Goal: Transaction & Acquisition: Purchase product/service

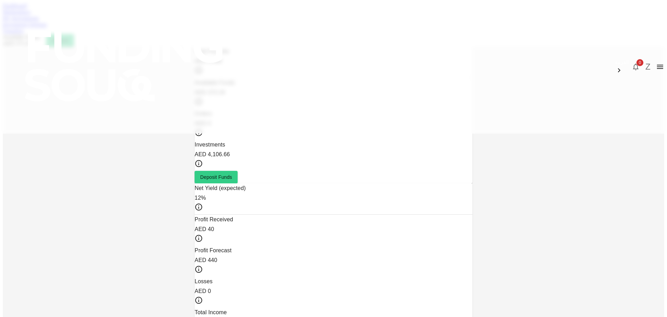
click at [31, 15] on link "Marketplace" at bounding box center [17, 12] width 28 height 6
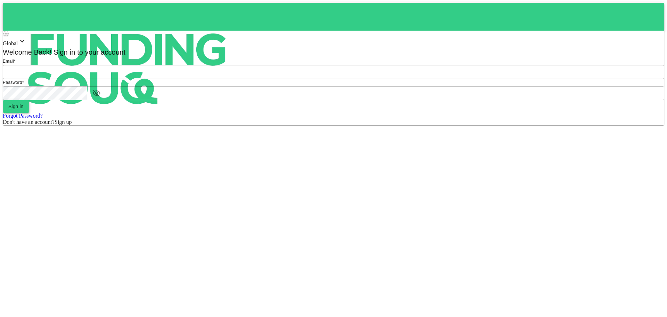
type input "[EMAIL_ADDRESS][DOMAIN_NAME]"
click at [29, 113] on button "Sign in" at bounding box center [16, 106] width 26 height 13
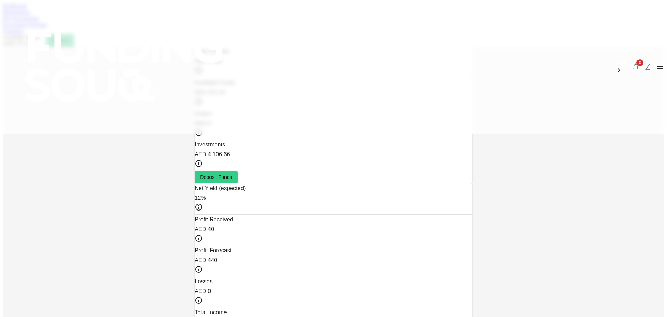
click at [39, 21] on link "My Investments" at bounding box center [21, 18] width 36 height 6
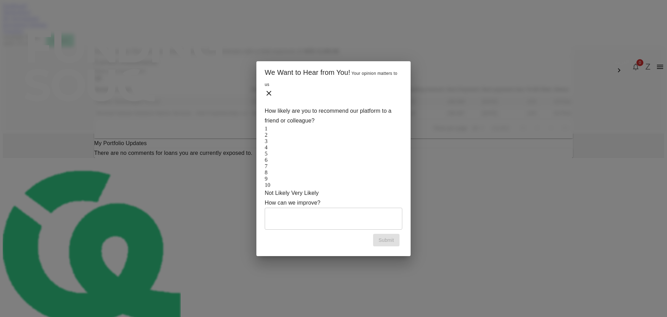
click at [273, 92] on icon at bounding box center [269, 93] width 8 height 8
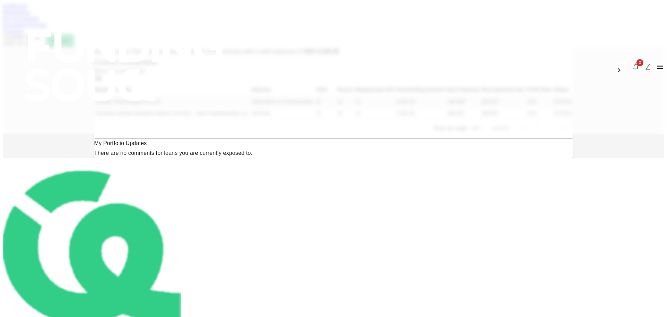
click at [31, 15] on link "Marketplace" at bounding box center [17, 12] width 28 height 6
